Goal: Navigation & Orientation: Find specific page/section

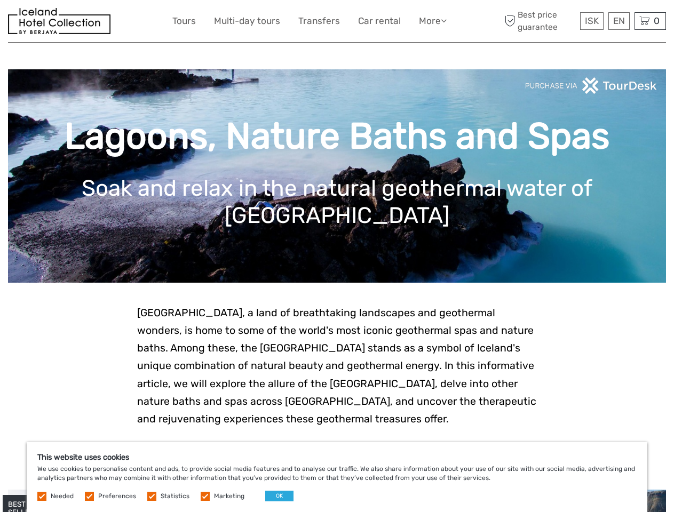
click at [431, 21] on link "More" at bounding box center [433, 20] width 28 height 15
click at [444, 20] on icon at bounding box center [444, 20] width 6 height 9
click at [591, 21] on span "ISK" at bounding box center [592, 20] width 14 height 11
click at [618, 21] on div "EN English Español Deutsch" at bounding box center [618, 21] width 21 height 18
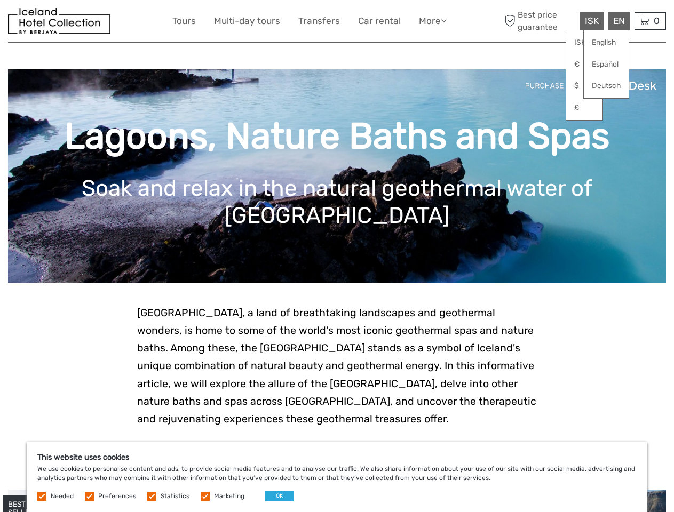
click at [650, 21] on div "0 Items Total 0 ISK Checkout The shopping cart is empty." at bounding box center [649, 21] width 31 height 18
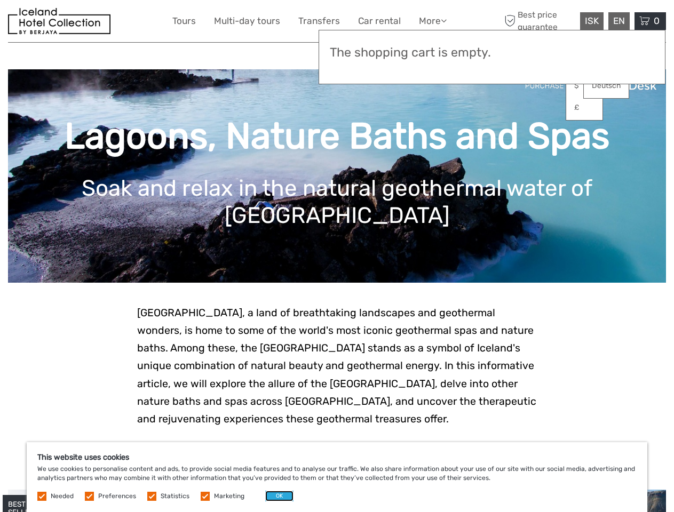
click at [275, 496] on button "OK" at bounding box center [279, 496] width 28 height 11
